Goal: Information Seeking & Learning: Learn about a topic

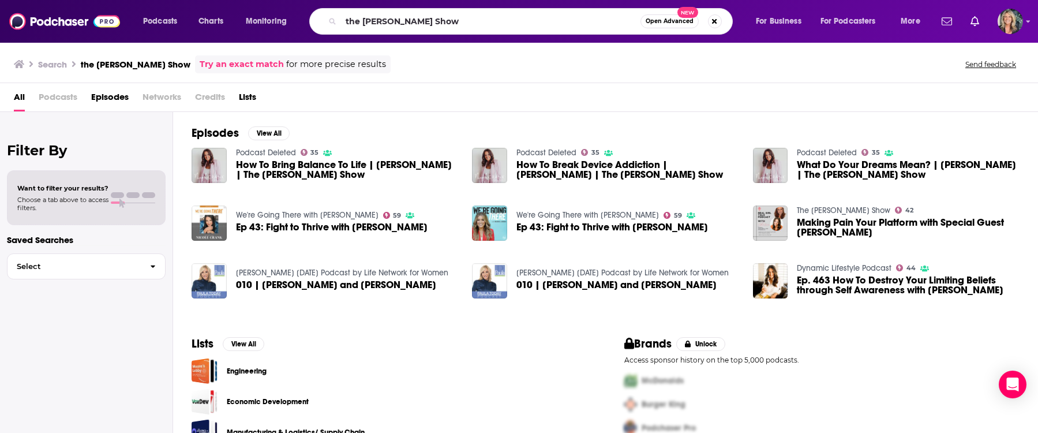
click at [421, 23] on input "the [PERSON_NAME] Show" at bounding box center [490, 21] width 299 height 18
click at [471, 27] on input "the [PERSON_NAME] Show" at bounding box center [490, 21] width 299 height 18
drag, startPoint x: 471, startPoint y: 24, endPoint x: 329, endPoint y: 19, distance: 142.0
click at [329, 19] on div "the [PERSON_NAME] Show Open Advanced New" at bounding box center [520, 21] width 423 height 27
type input "[PERSON_NAME] [PERSON_NAME]"
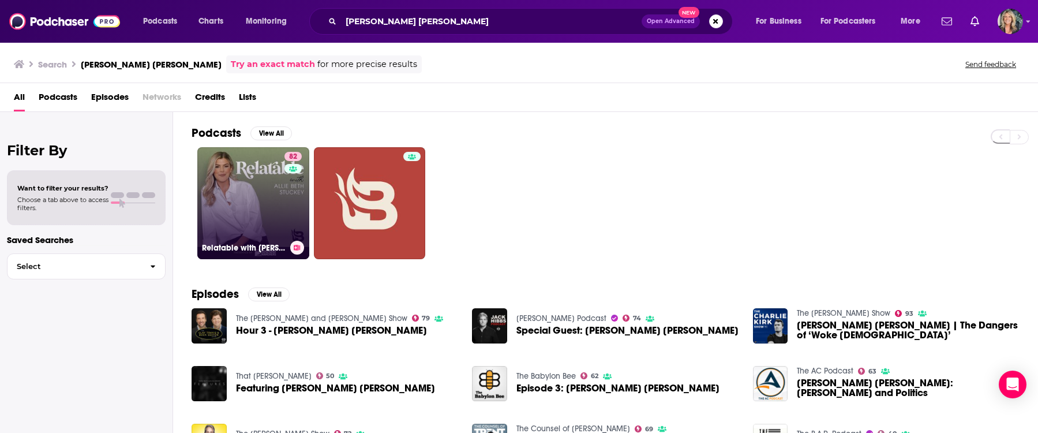
click at [246, 206] on link "82 Relatable with [PERSON_NAME] [PERSON_NAME]" at bounding box center [253, 203] width 112 height 112
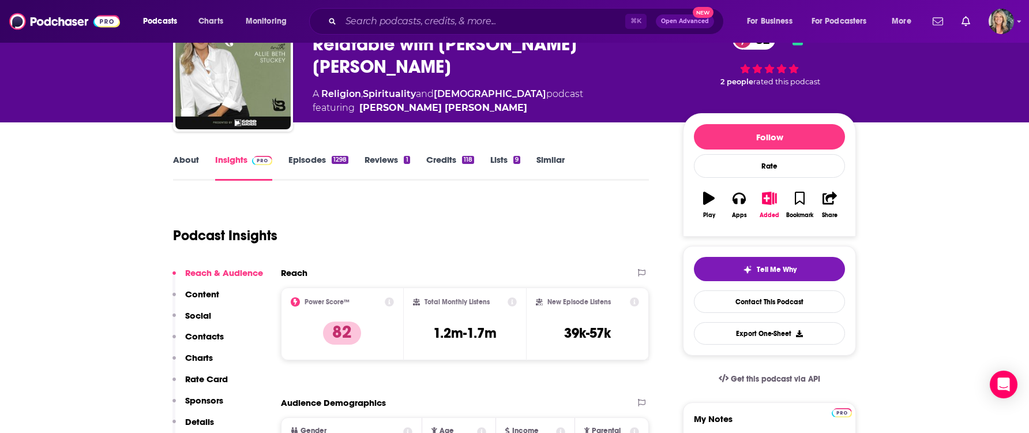
scroll to position [71, 0]
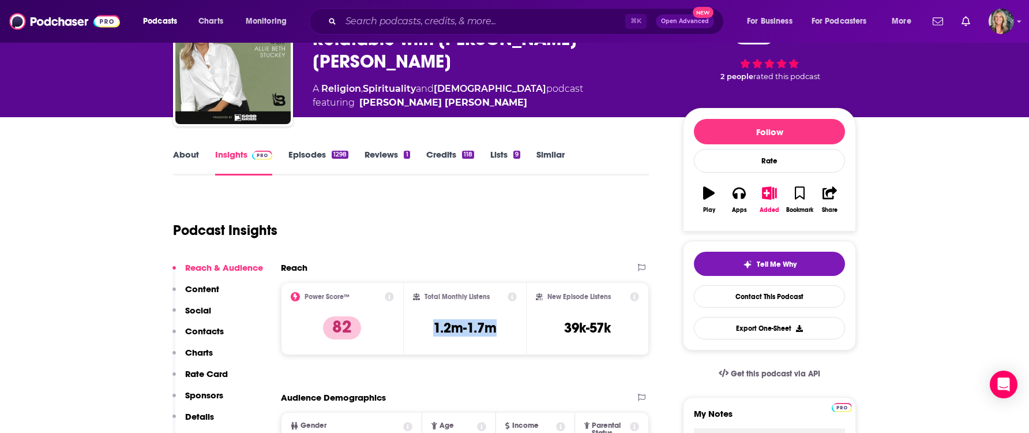
drag, startPoint x: 505, startPoint y: 329, endPoint x: 425, endPoint y: 328, distance: 79.6
click at [425, 328] on div "Total Monthly Listens 1.2m-1.7m" at bounding box center [465, 318] width 104 height 53
